Goal: Task Accomplishment & Management: Manage account settings

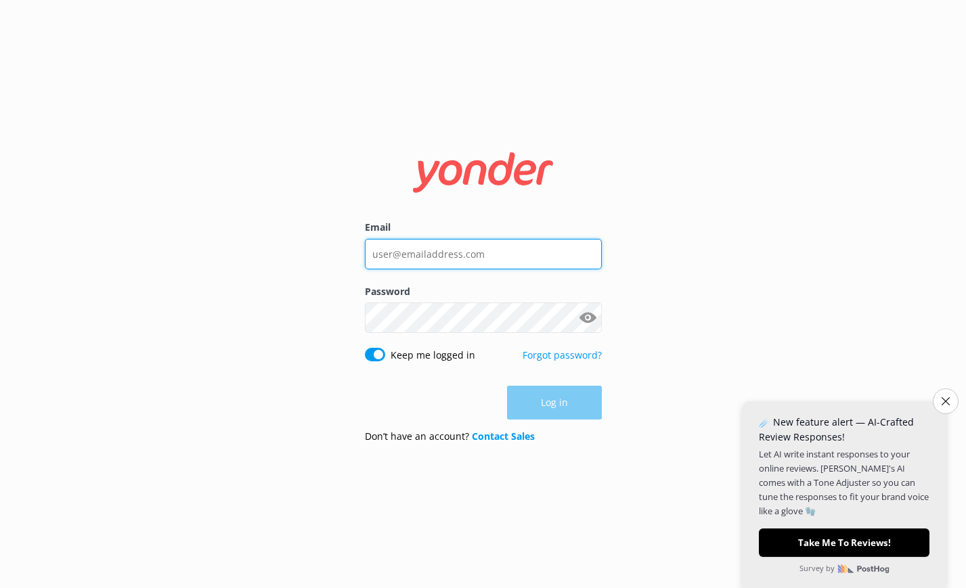
type input "kai@tourscale.com"
click at [573, 389] on div "Log in" at bounding box center [483, 403] width 237 height 34
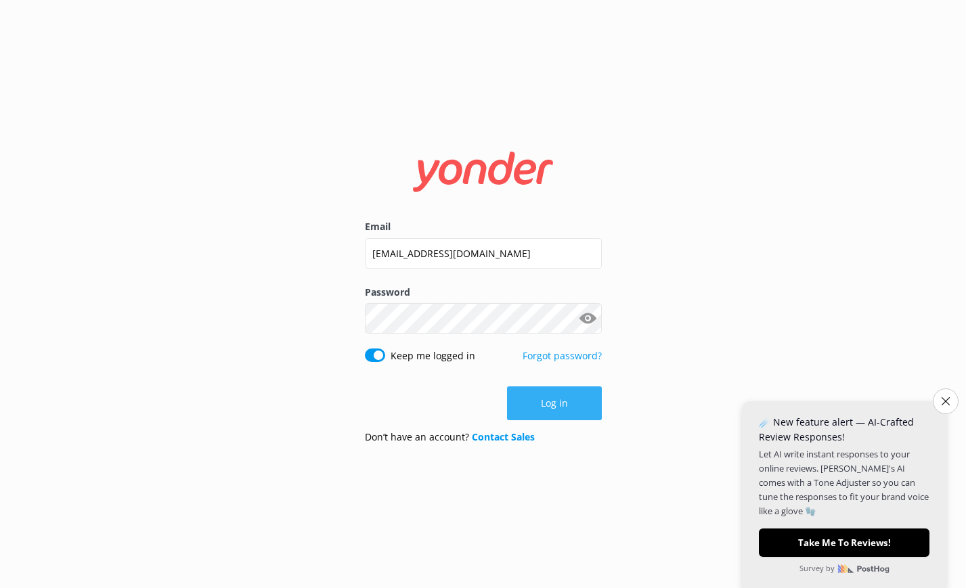
click at [579, 408] on button "Log in" at bounding box center [554, 404] width 95 height 34
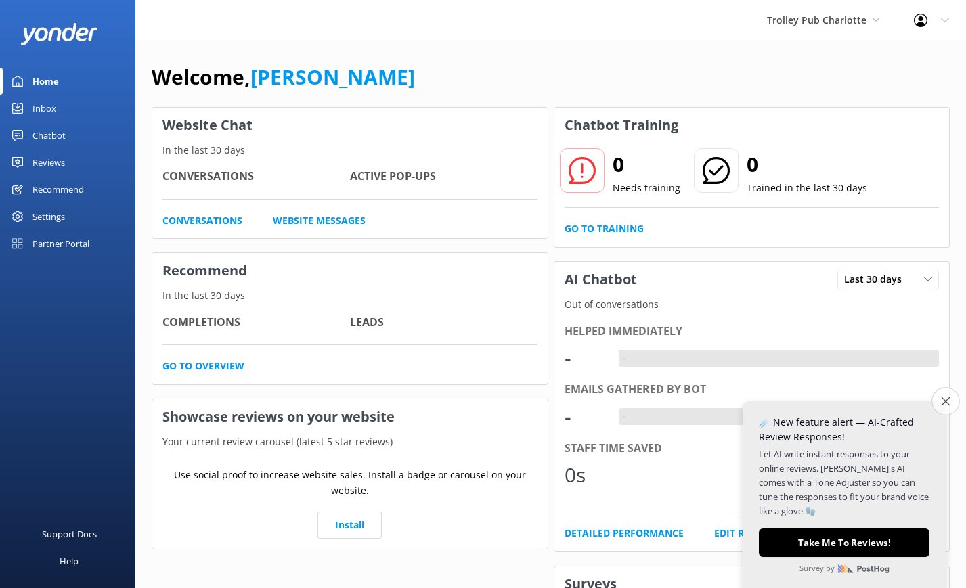
click at [948, 401] on button "Close survey" at bounding box center [946, 401] width 28 height 28
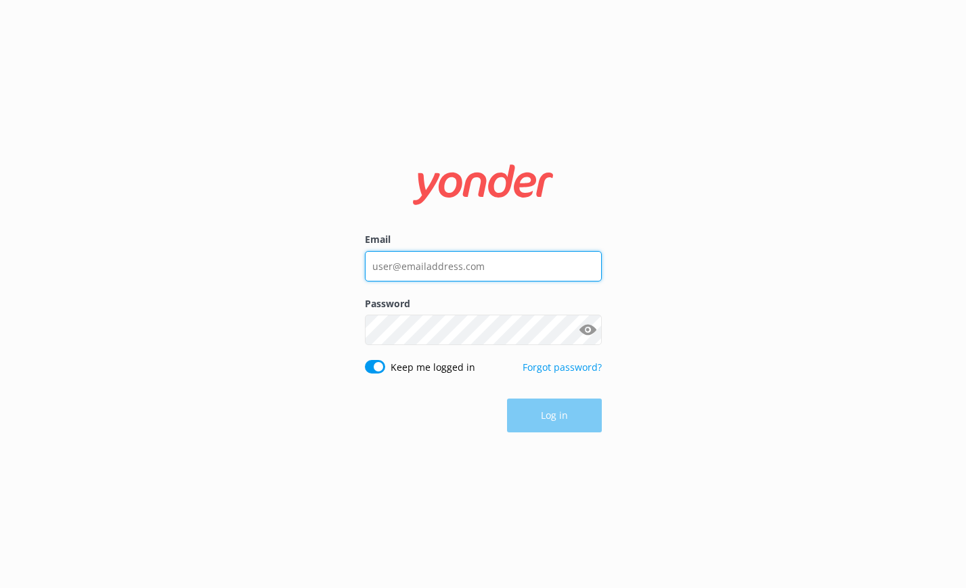
type input "[EMAIL_ADDRESS][DOMAIN_NAME]"
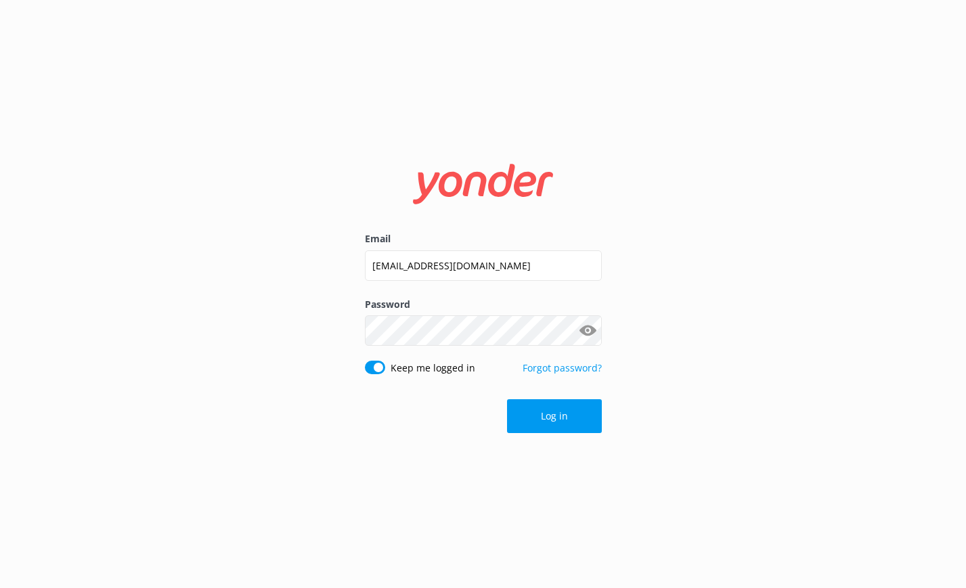
click at [590, 414] on div "Log in" at bounding box center [483, 416] width 237 height 34
click at [559, 422] on button "Log in" at bounding box center [554, 416] width 95 height 34
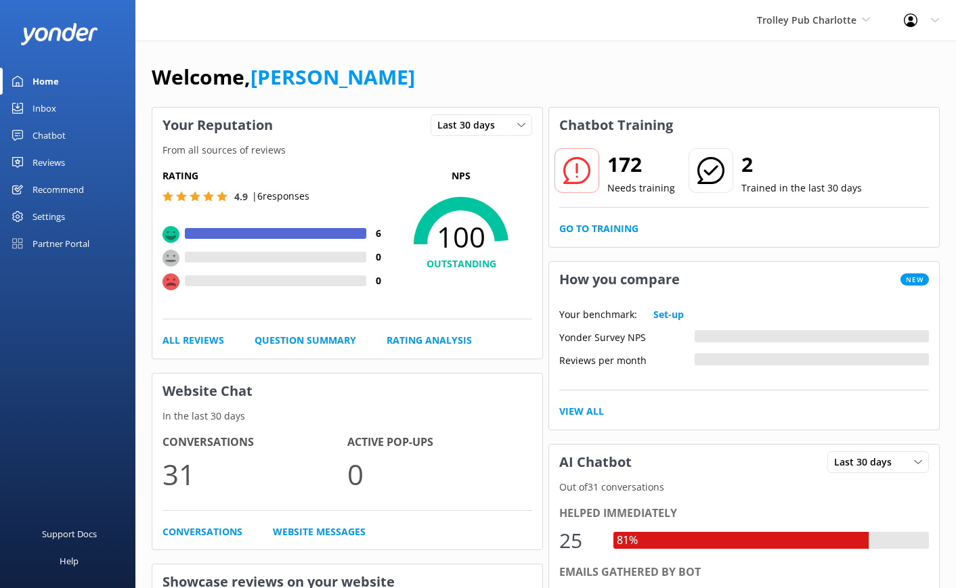
click at [279, 17] on div "Trolley Pub Charlotte Go to Partner Portal Paddle Pub [GEOGRAPHIC_DATA] [US_STA…" at bounding box center [478, 20] width 956 height 41
drag, startPoint x: 831, startPoint y: 16, endPoint x: 824, endPoint y: 22, distance: 9.6
click at [831, 16] on span "Trolley Pub Charlotte" at bounding box center [807, 20] width 100 height 13
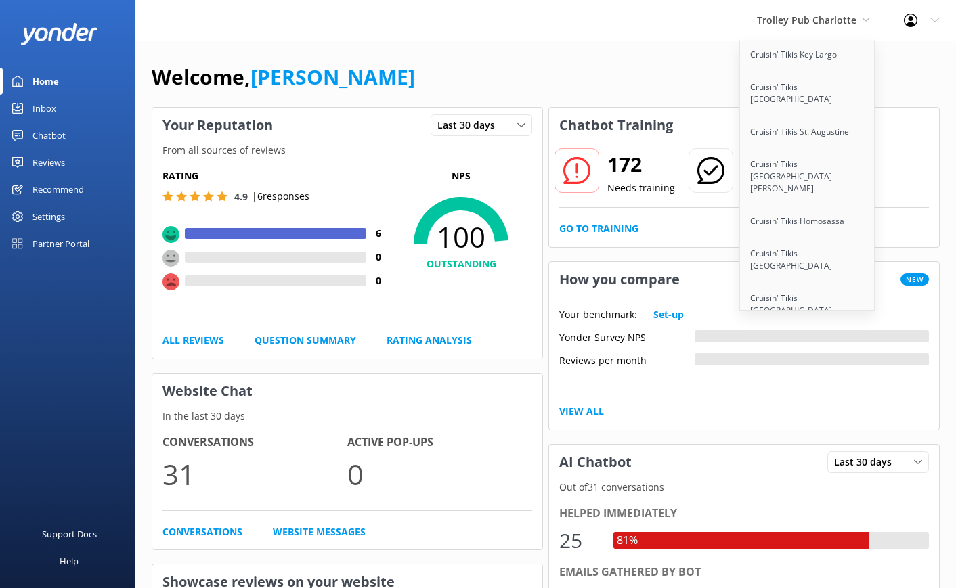
scroll to position [1075, 0]
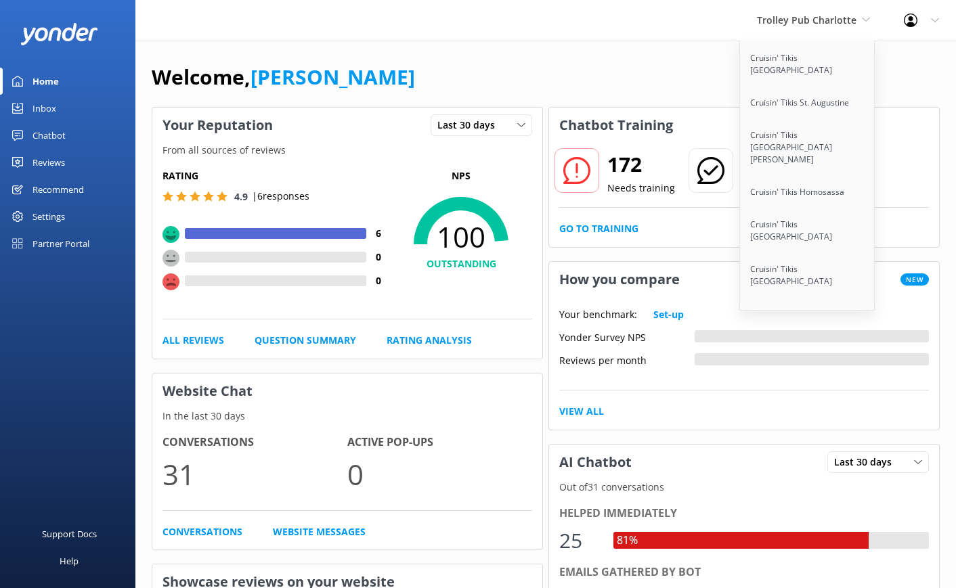
click at [832, 387] on link "Cruisin' [PERSON_NAME]" at bounding box center [807, 403] width 135 height 32
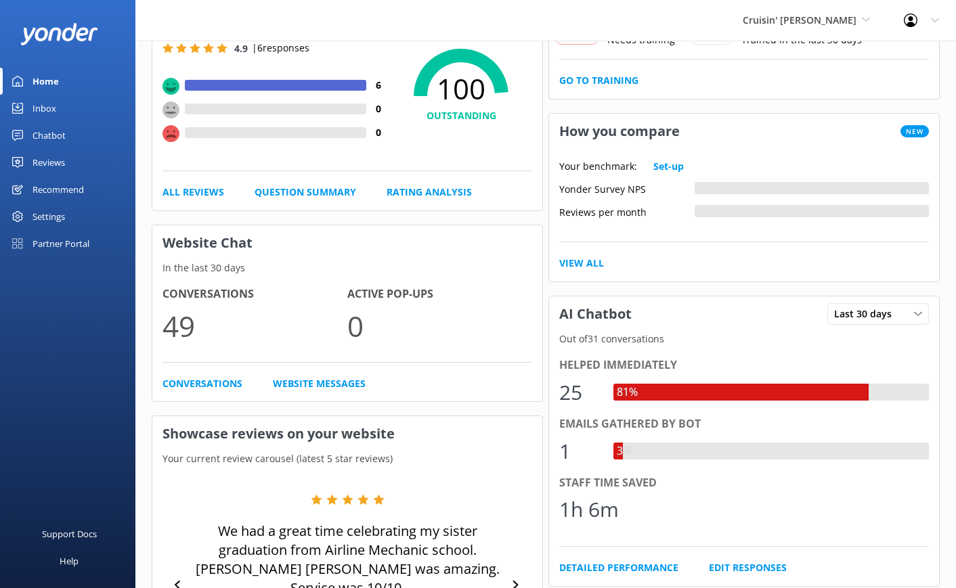
scroll to position [94, 0]
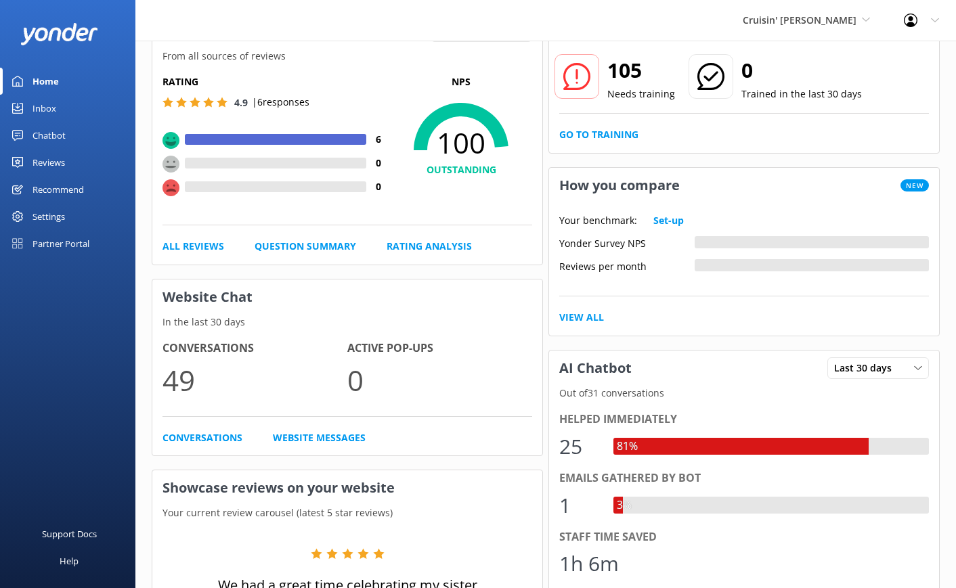
click at [67, 166] on link "Reviews" at bounding box center [67, 162] width 135 height 27
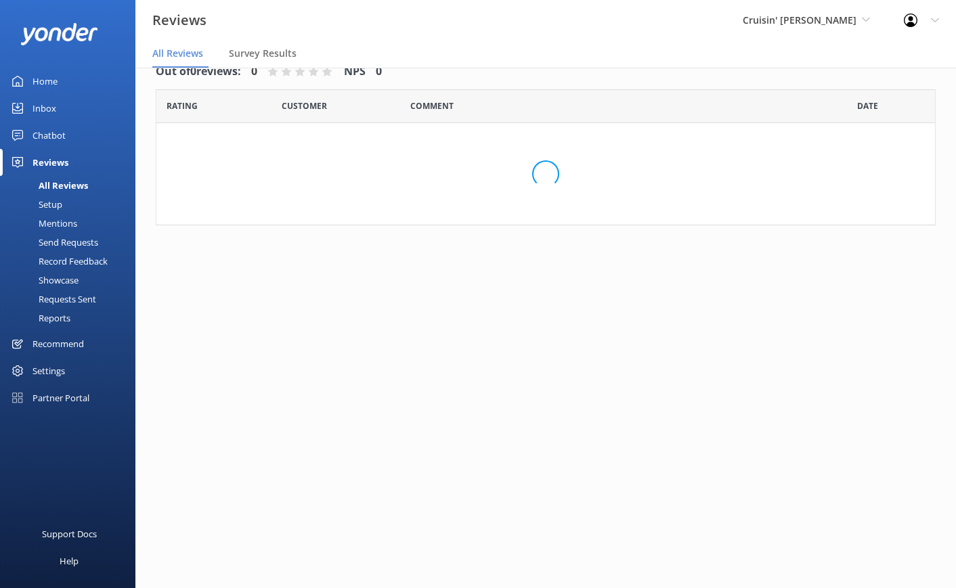
scroll to position [27, 0]
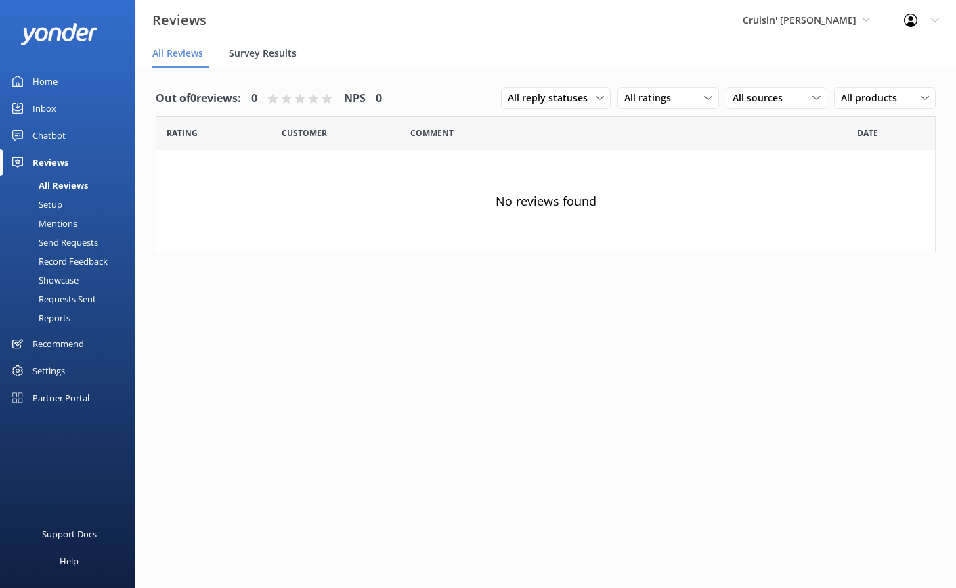
click at [257, 58] on span "Survey Results" at bounding box center [263, 54] width 68 height 14
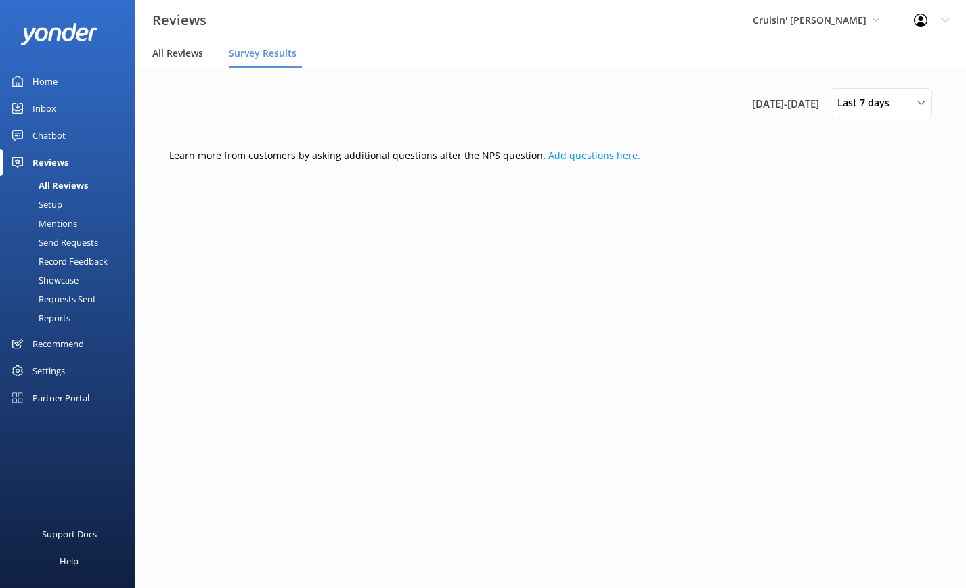
click at [176, 58] on span "All Reviews" at bounding box center [177, 54] width 51 height 14
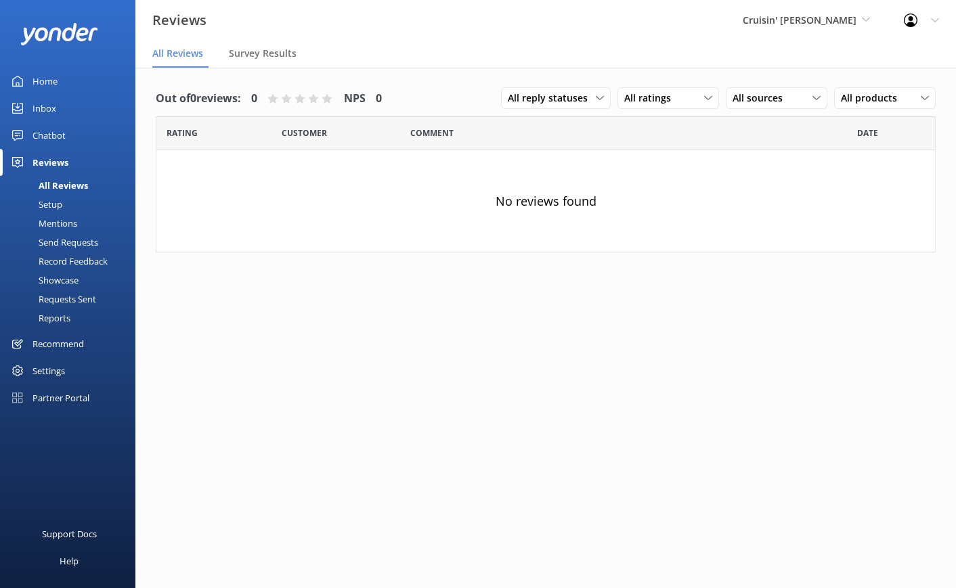
click at [62, 135] on div "Chatbot" at bounding box center [48, 135] width 33 height 27
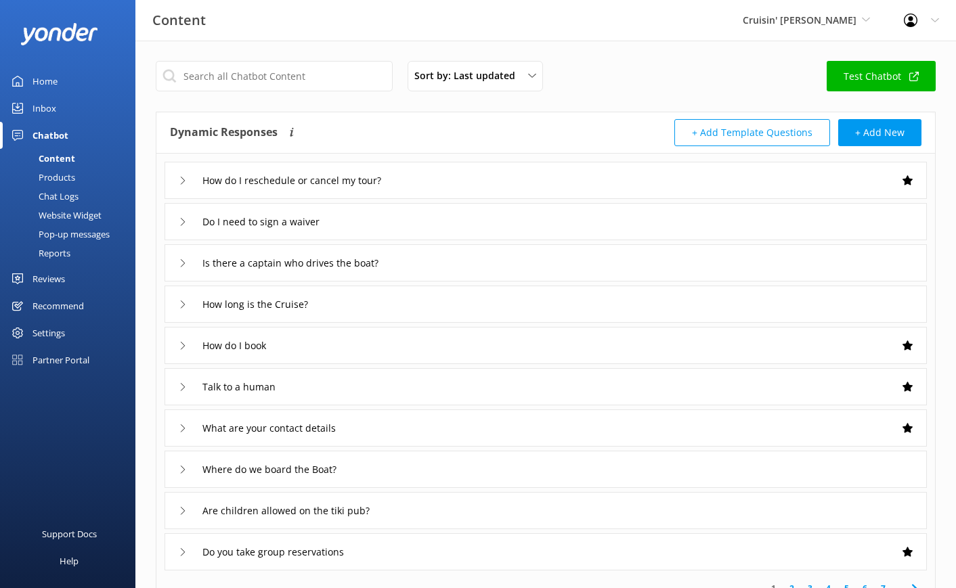
click at [51, 74] on div "Home" at bounding box center [44, 81] width 25 height 27
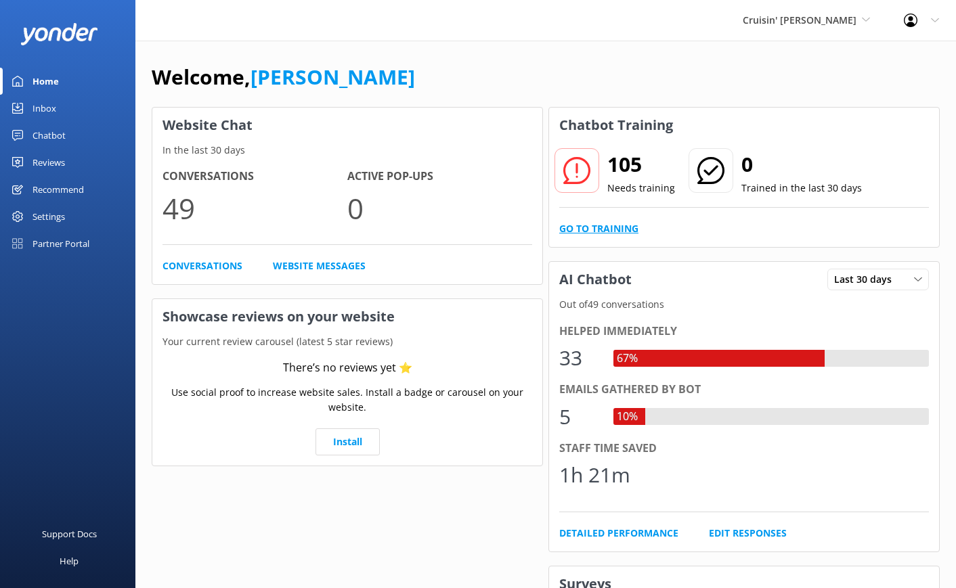
click at [614, 225] on link "Go to Training" at bounding box center [598, 228] width 79 height 15
